Goal: Information Seeking & Learning: Learn about a topic

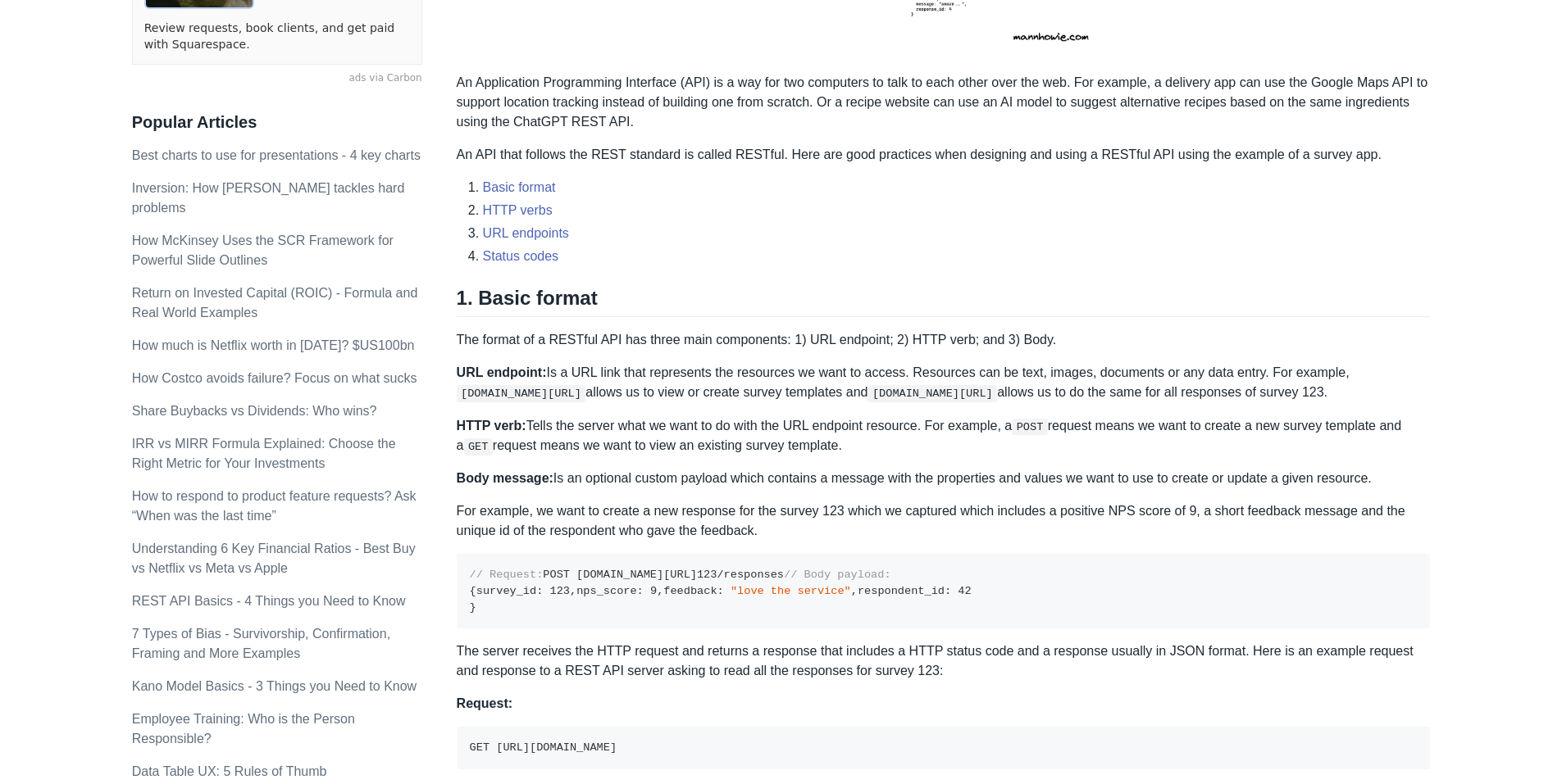
scroll to position [574, 0]
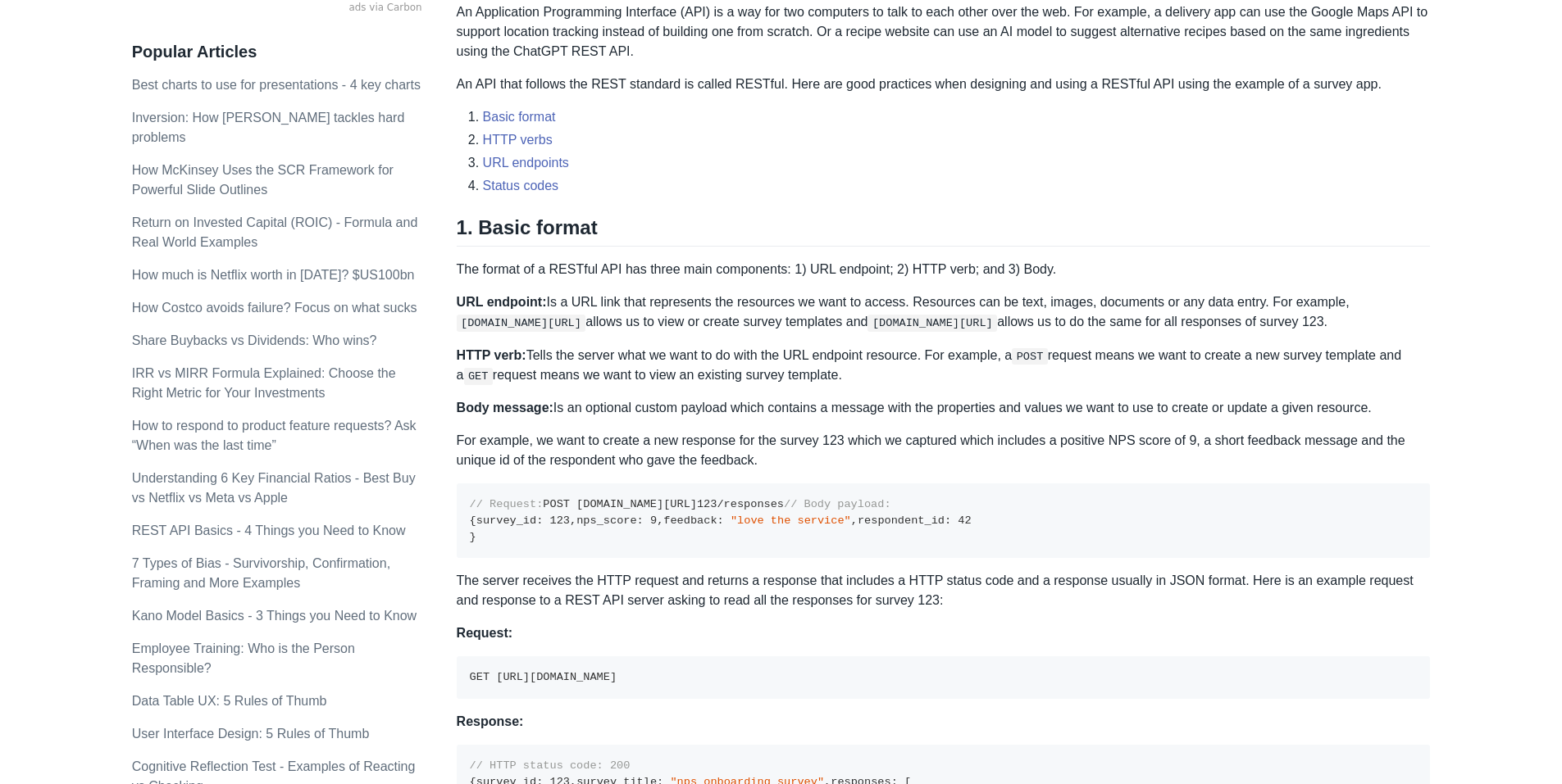
click at [466, 356] on strong "HTTP verb:" at bounding box center [491, 355] width 70 height 14
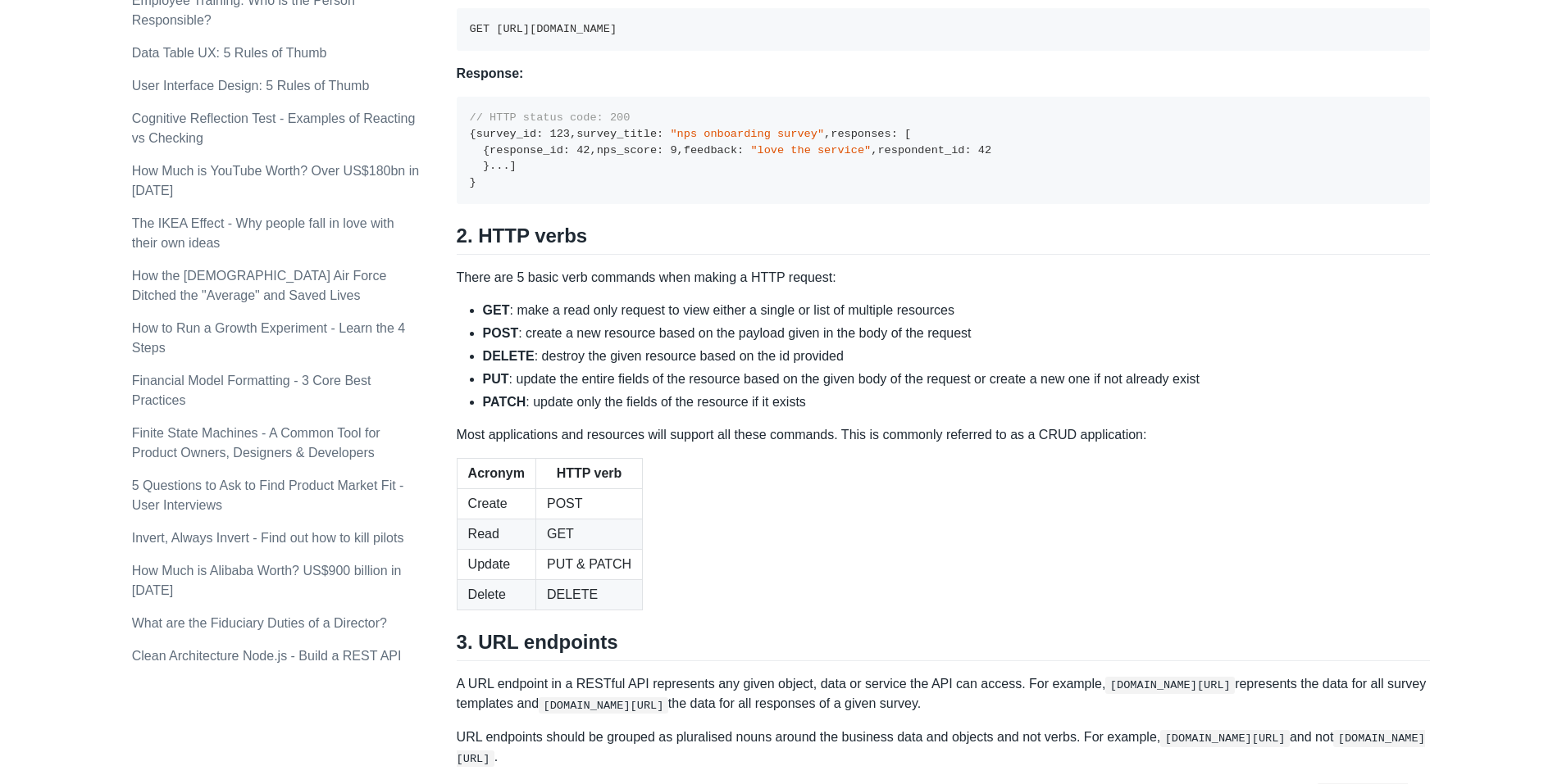
scroll to position [1229, 0]
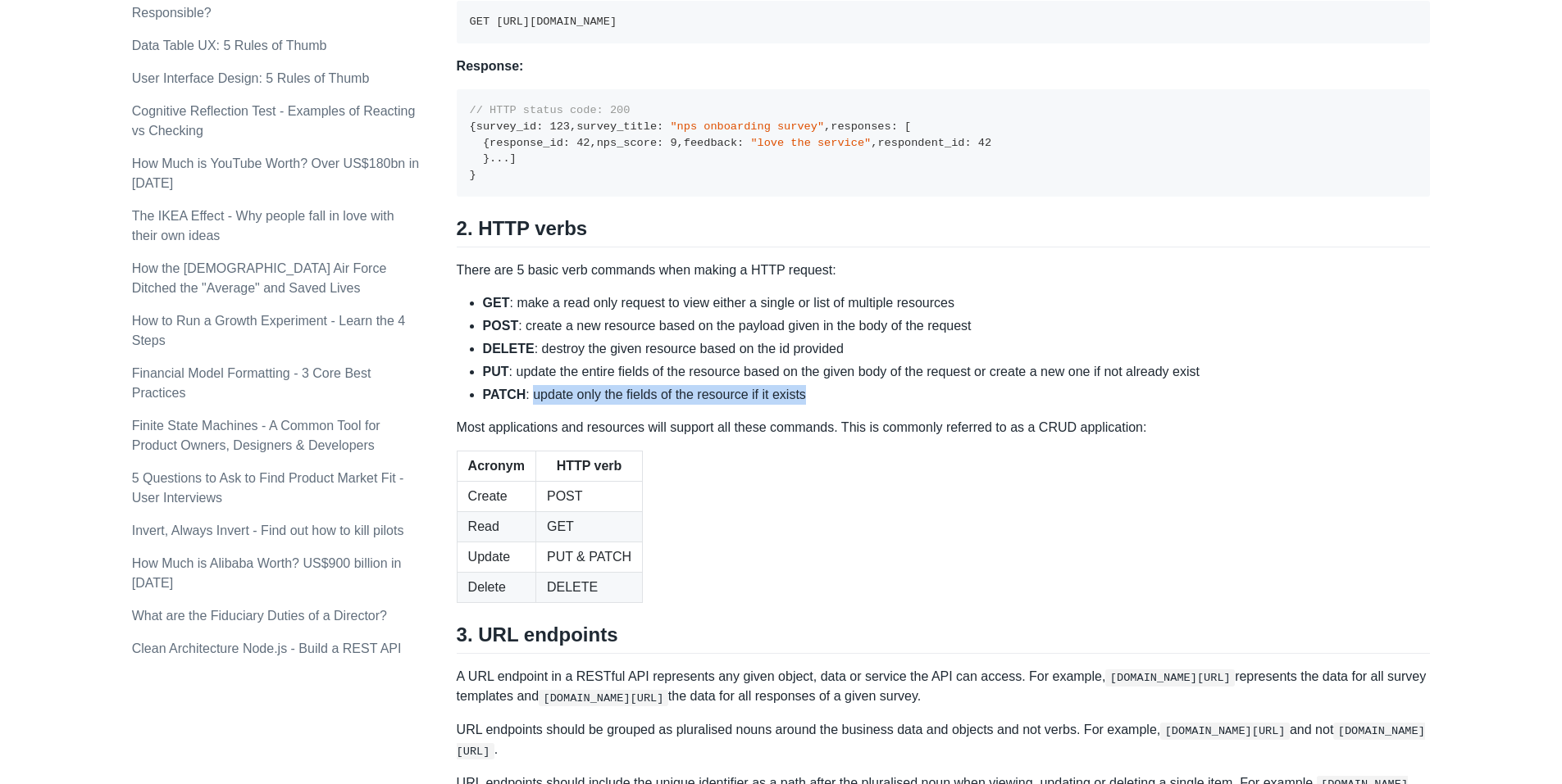
drag, startPoint x: 845, startPoint y: 654, endPoint x: 529, endPoint y: 655, distance: 316.0
click at [529, 405] on li "PATCH : update only the fields of the resource if it exists" at bounding box center [956, 395] width 947 height 20
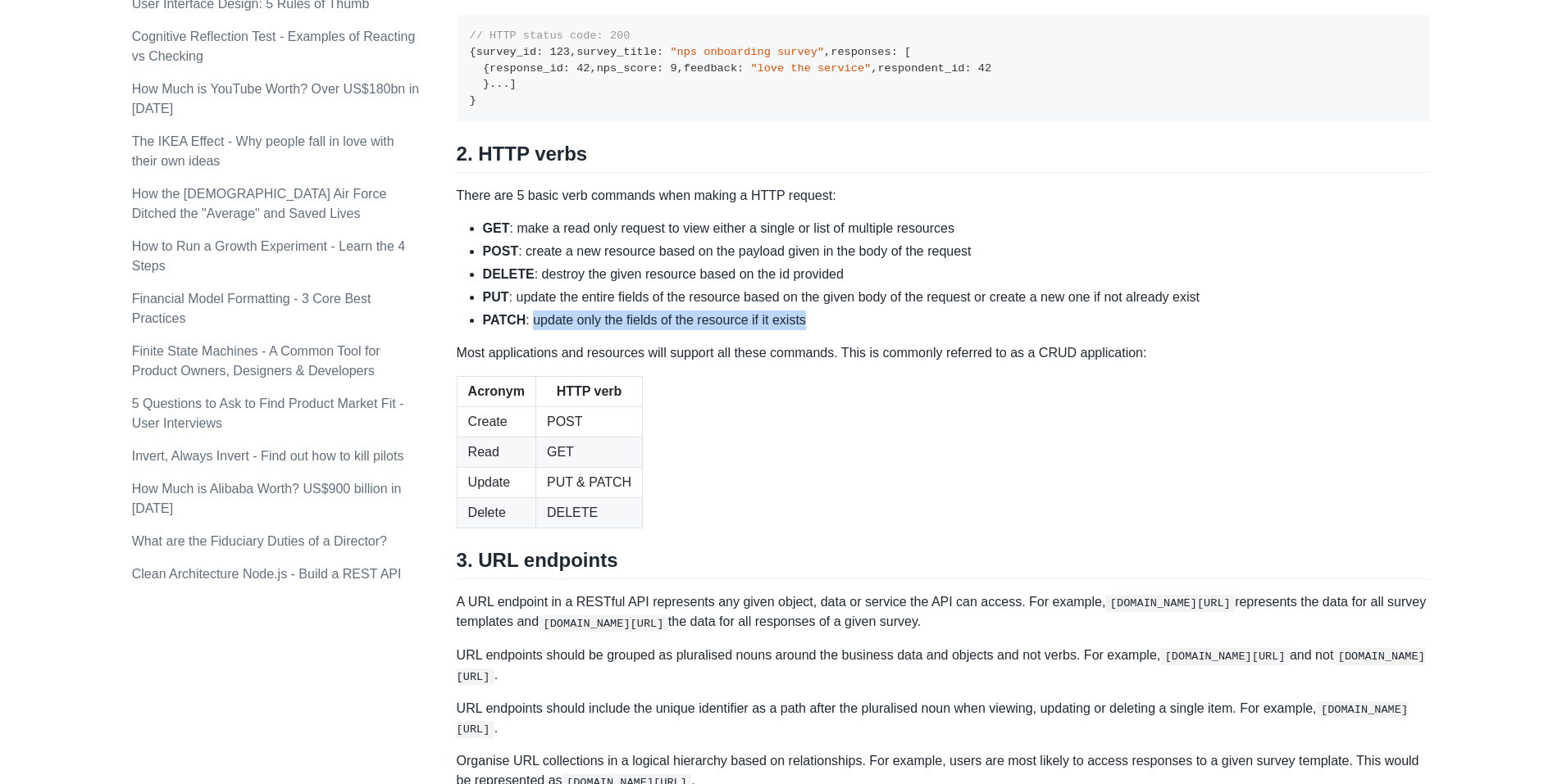
scroll to position [1393, 0]
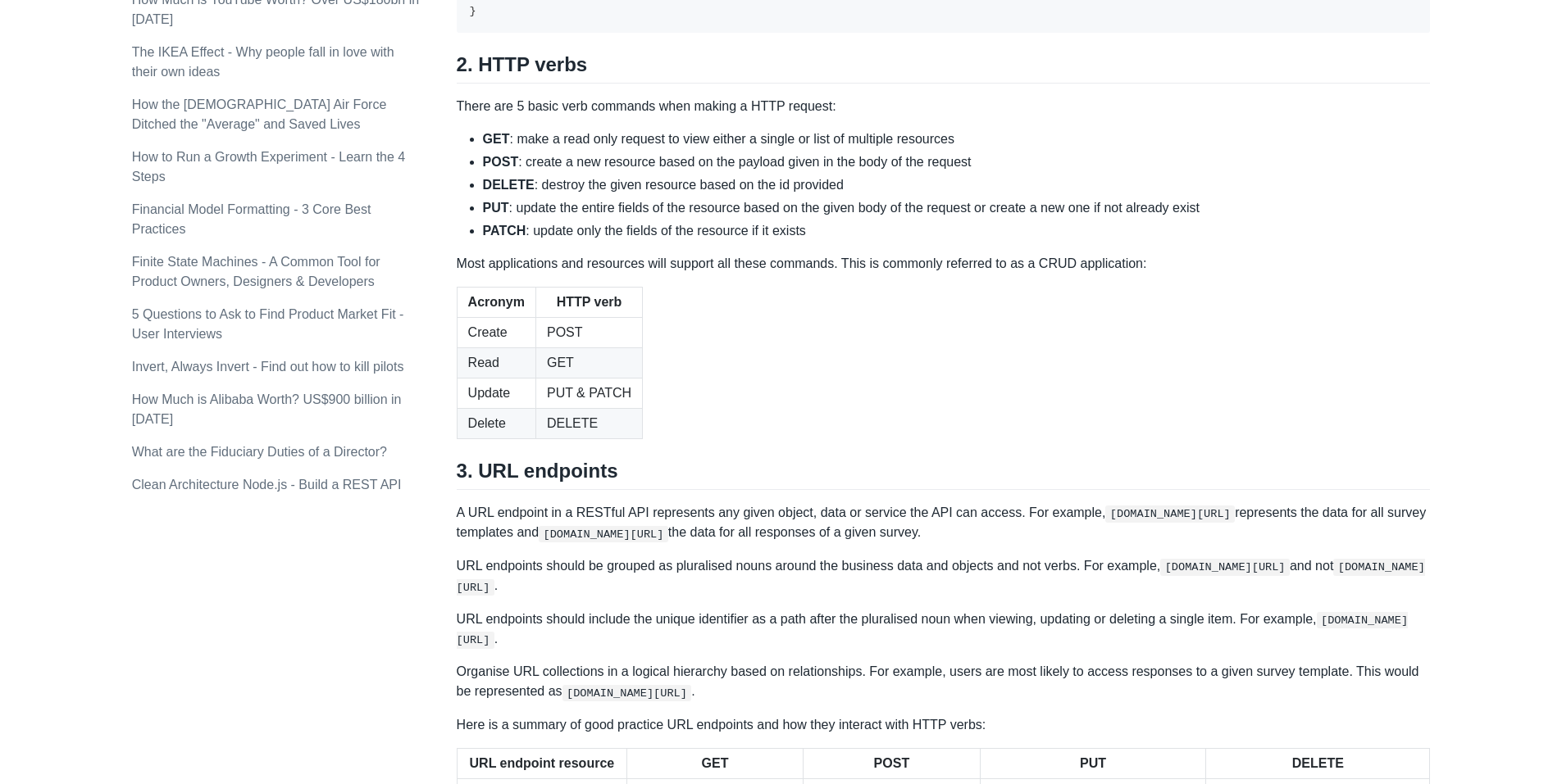
click at [954, 439] on table "Acronym HTTP verb Create POST Read GET Update PUT & PATCH Delete DELETE" at bounding box center [944, 363] width 974 height 153
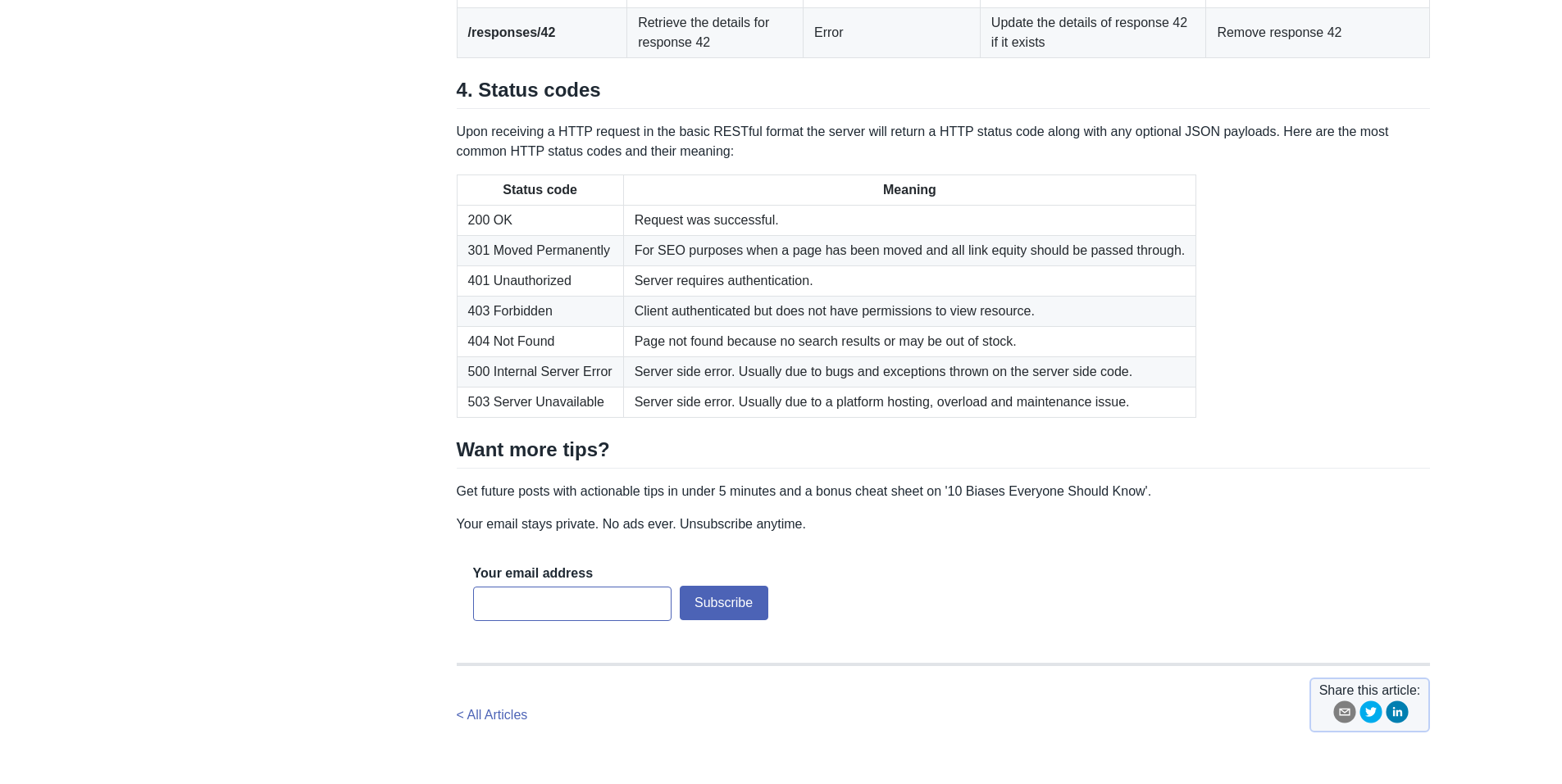
scroll to position [2376, 0]
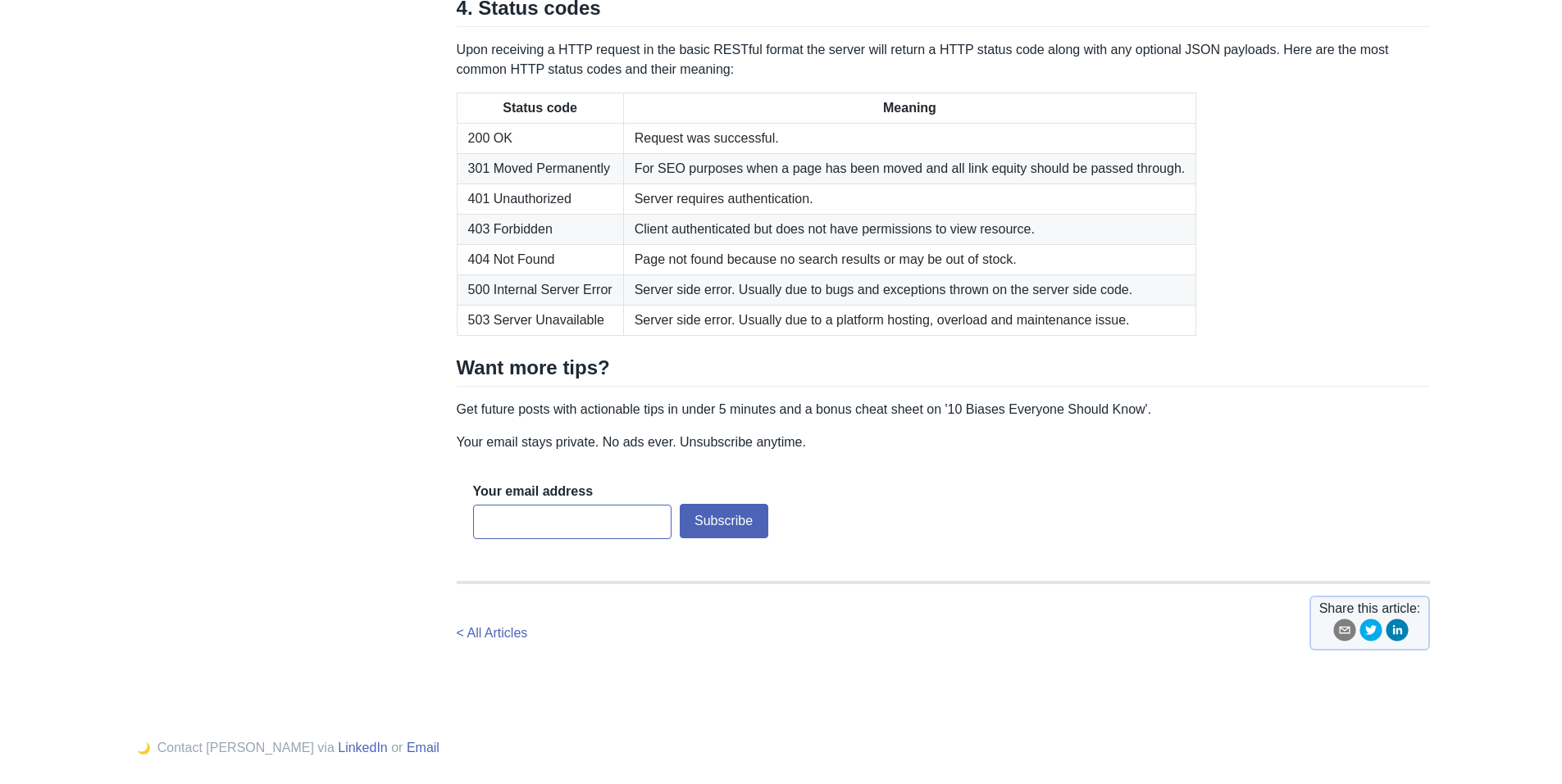
drag, startPoint x: 448, startPoint y: 324, endPoint x: 564, endPoint y: 327, distance: 116.0
click at [974, 79] on p "Upon receiving a HTTP request in the basic RESTful format the server will retur…" at bounding box center [944, 60] width 974 height 39
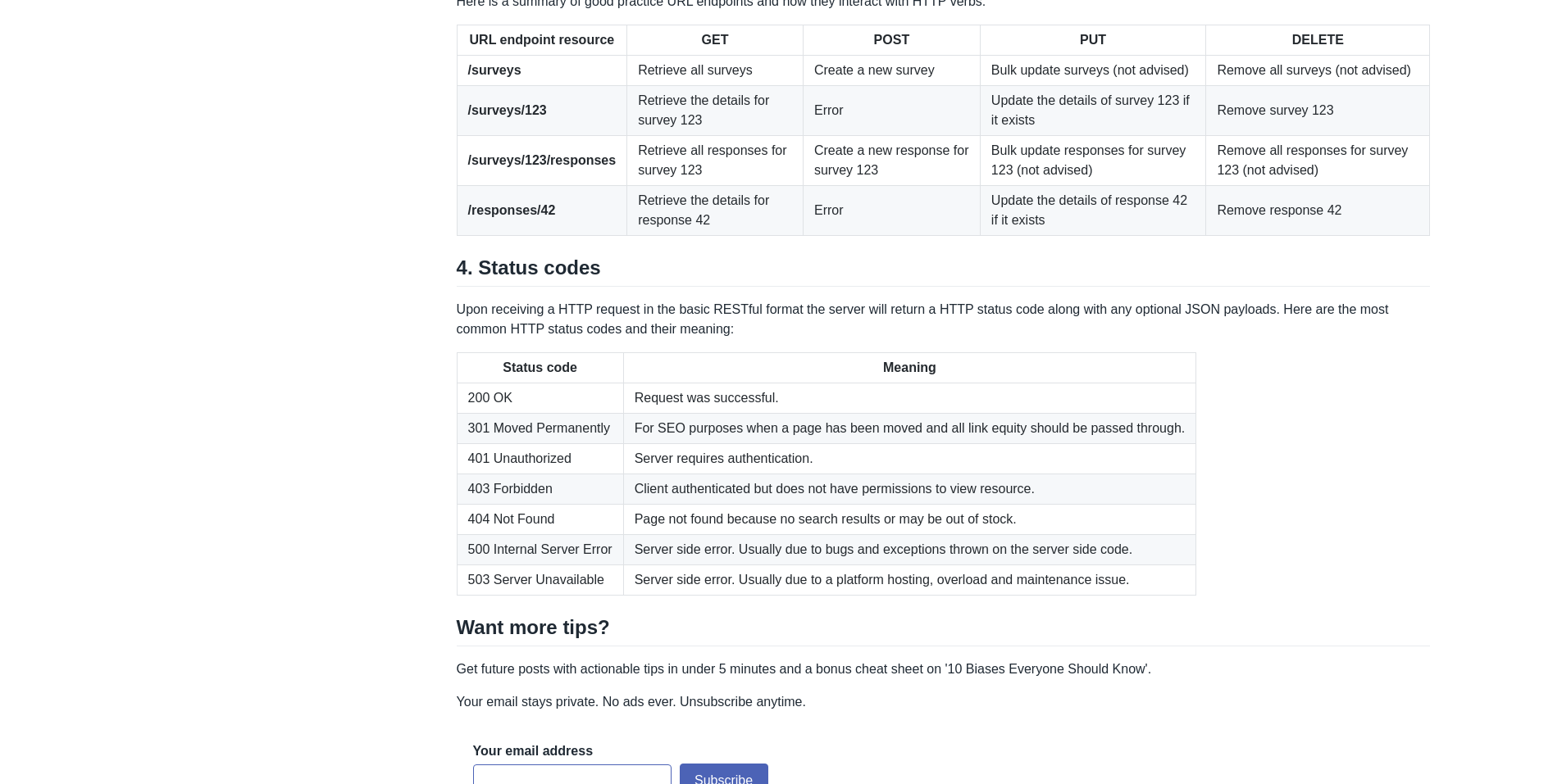
scroll to position [2540, 0]
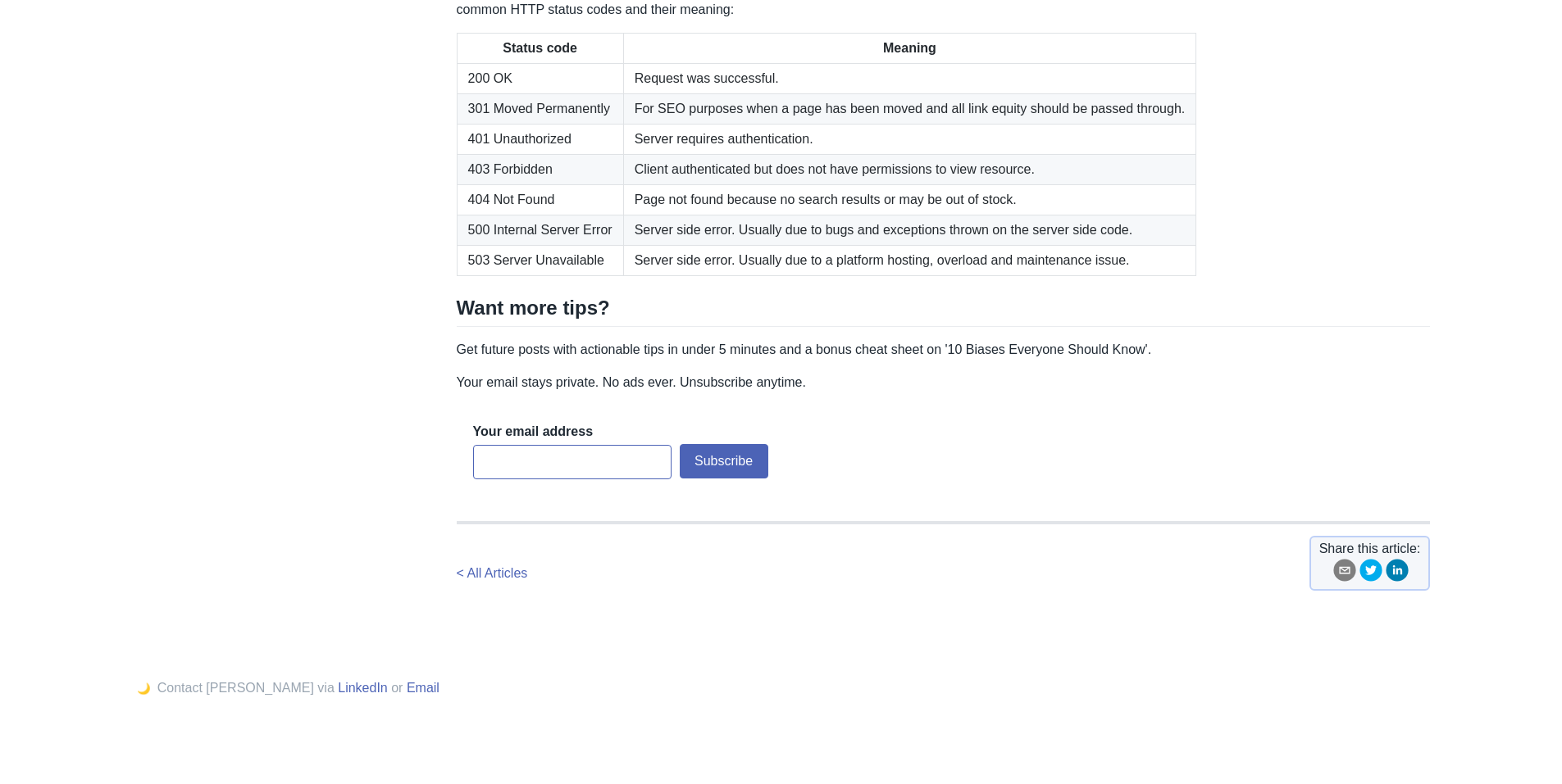
click at [1243, 277] on table "Status code Meaning 200 OK Request was successful. 301 Moved Permanently For SE…" at bounding box center [944, 154] width 974 height 243
click at [1306, 277] on table "Status code Meaning 200 OK Request was successful. 301 Moved Permanently For SE…" at bounding box center [944, 154] width 974 height 243
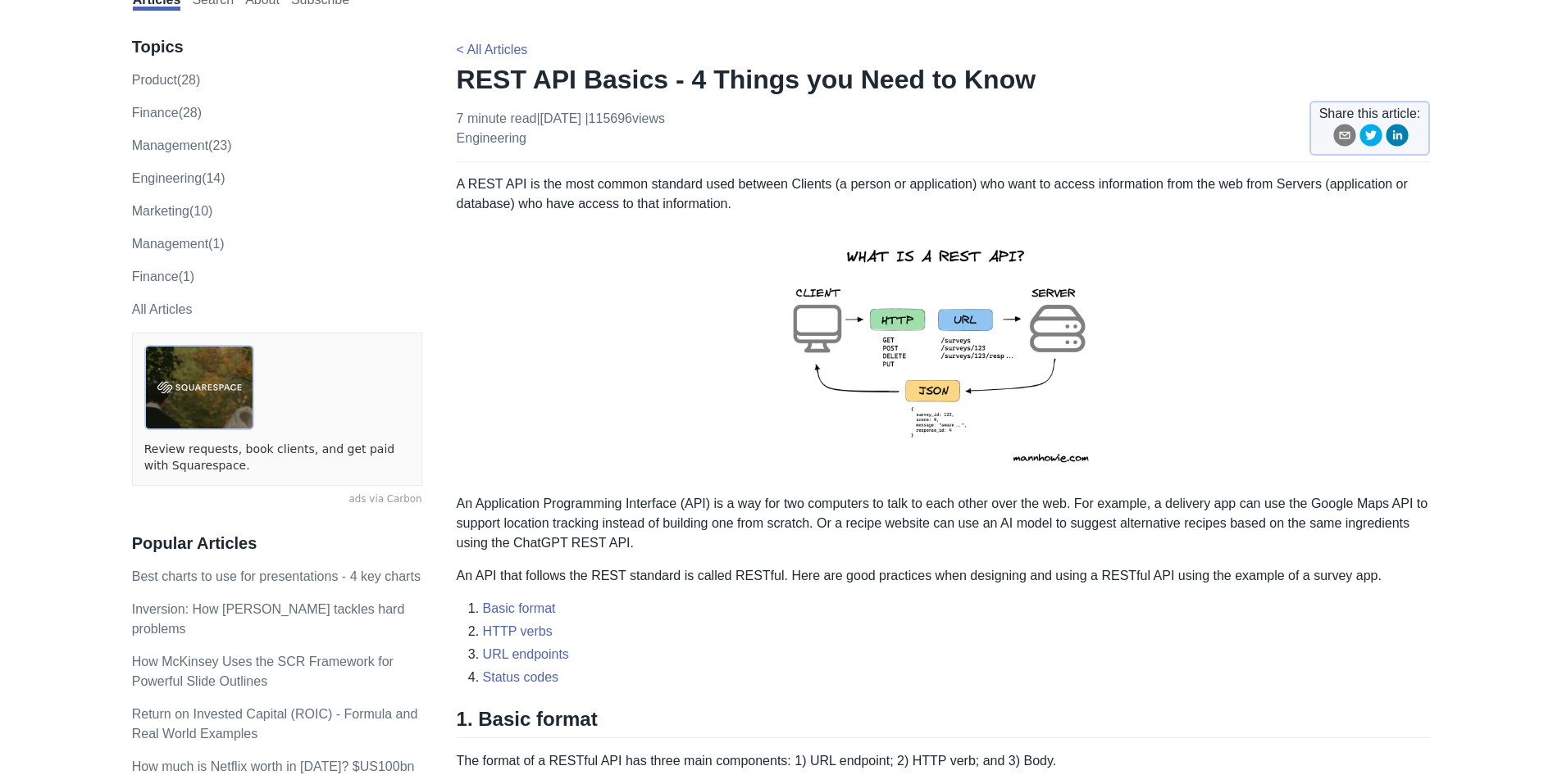
scroll to position [0, 0]
